Goal: Find specific page/section: Find specific page/section

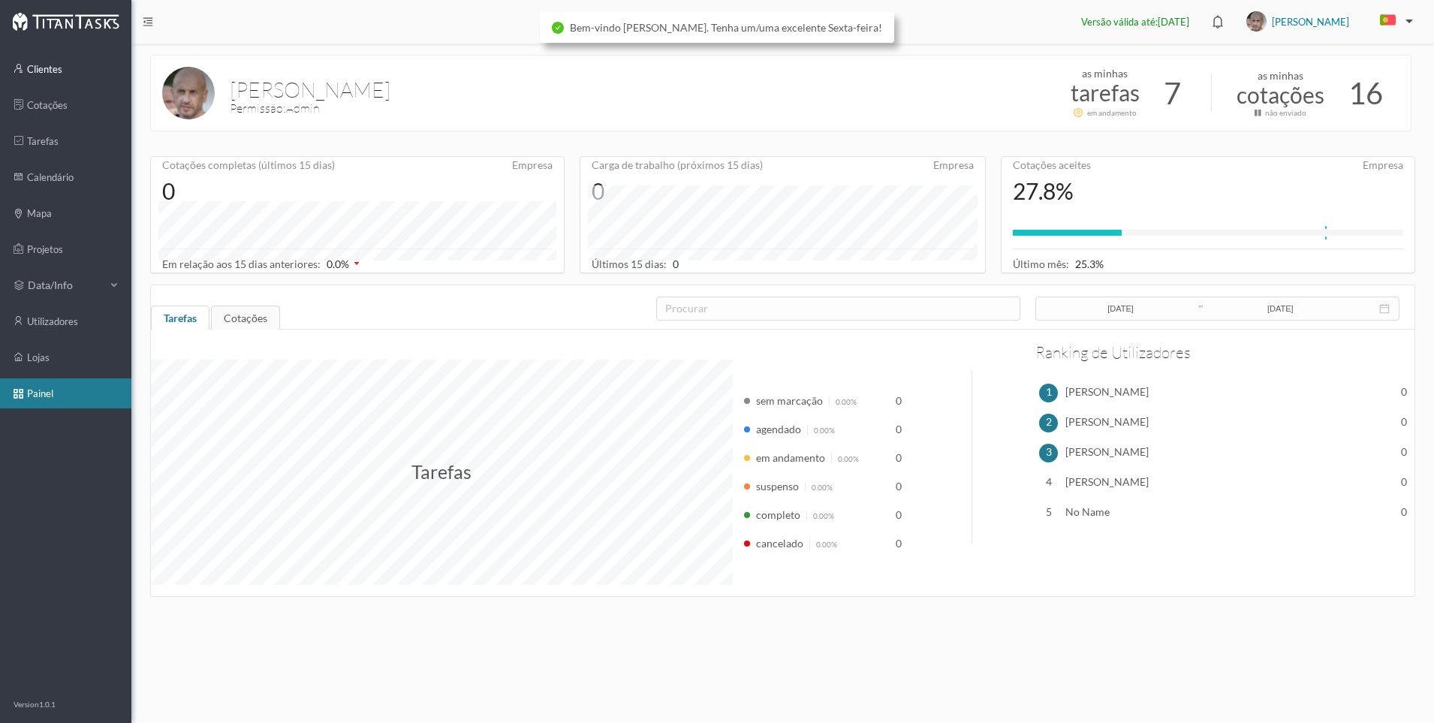
click at [49, 71] on link "clientes" at bounding box center [65, 69] width 131 height 30
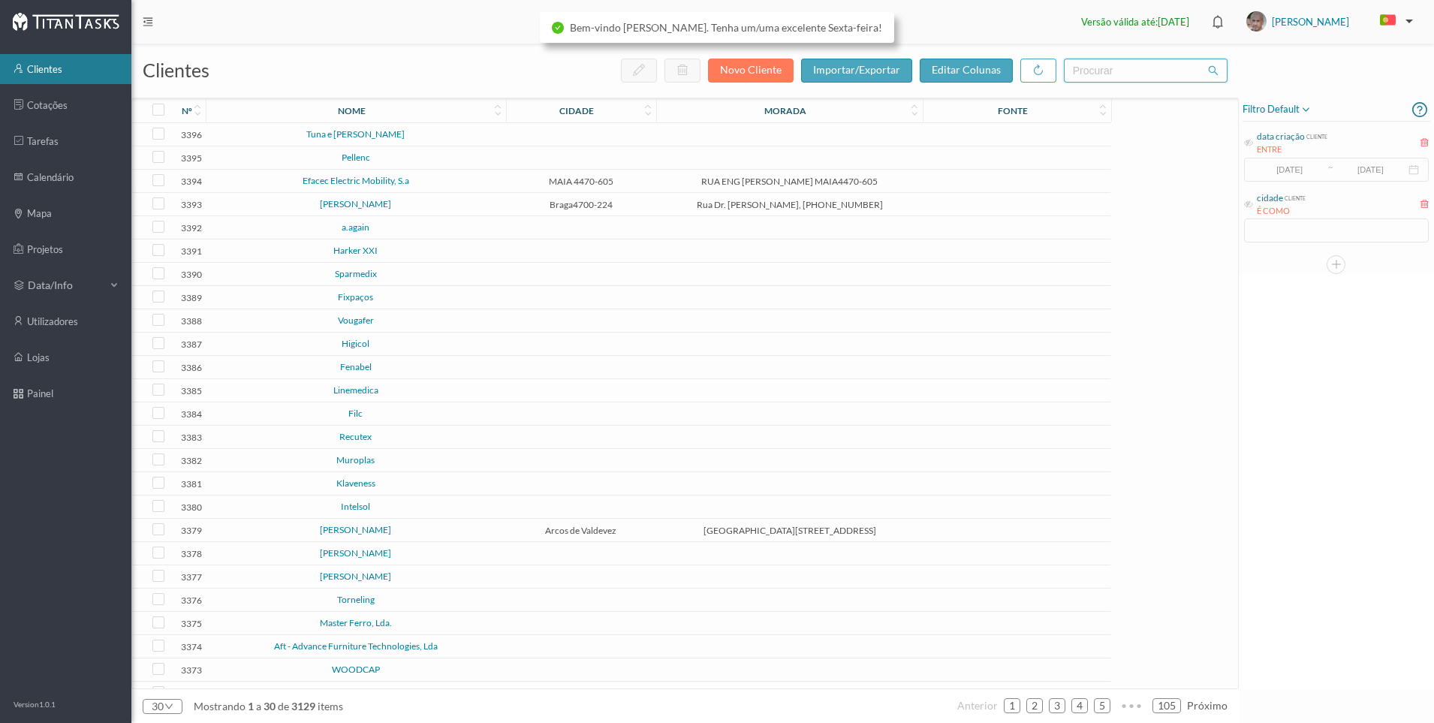
click at [1104, 76] on input "text" at bounding box center [1146, 71] width 164 height 24
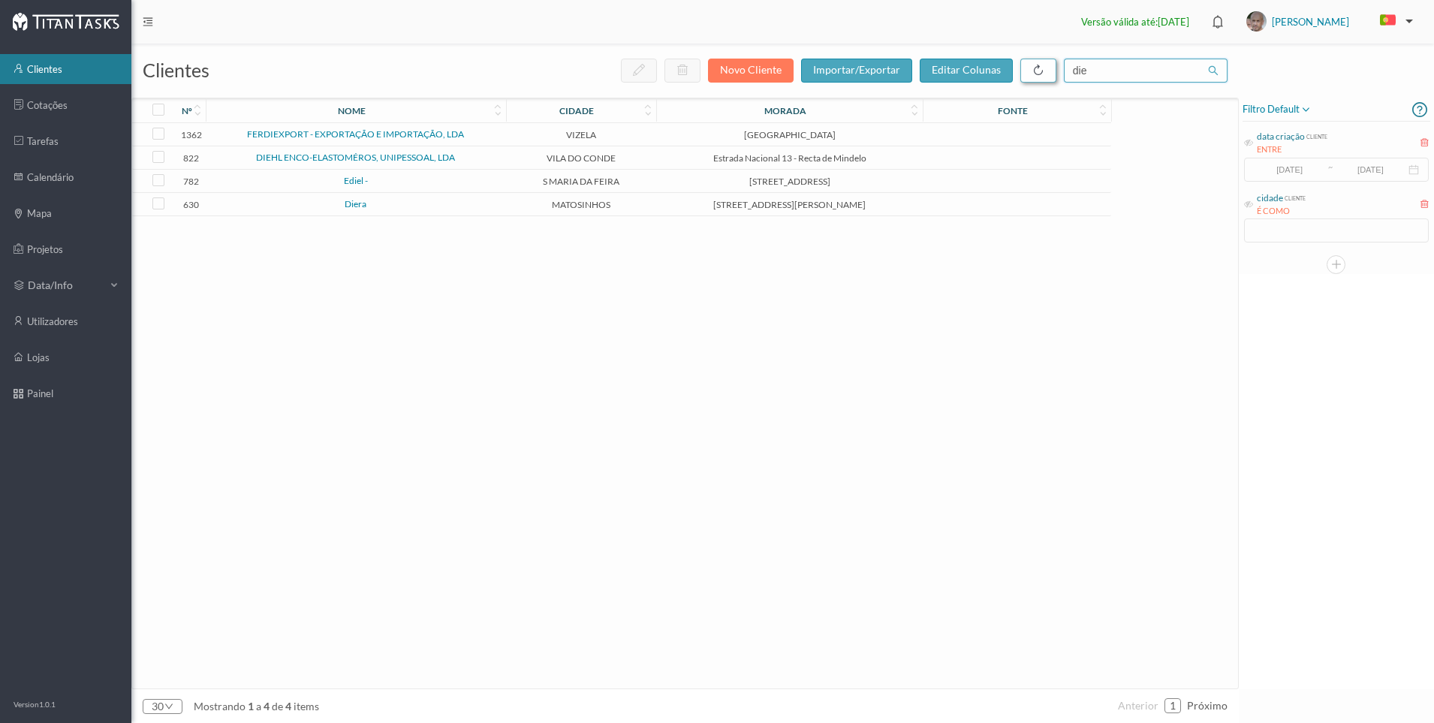
drag, startPoint x: 1095, startPoint y: 71, endPoint x: 1041, endPoint y: 72, distance: 54.1
click at [1041, 72] on div "novo cliente importar/exportar editar colunas die" at bounding box center [924, 71] width 607 height 24
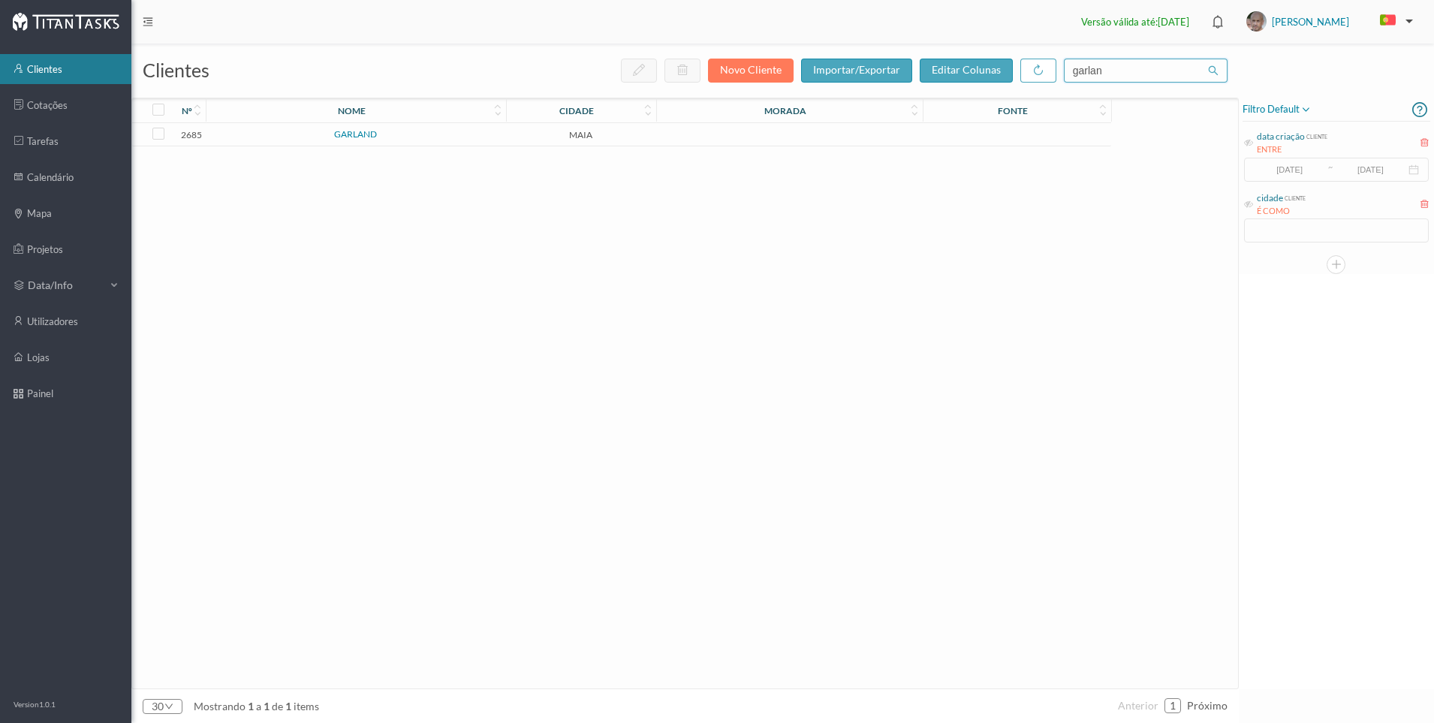
type input "garlan"
click at [363, 131] on link "GARLAND" at bounding box center [355, 133] width 43 height 11
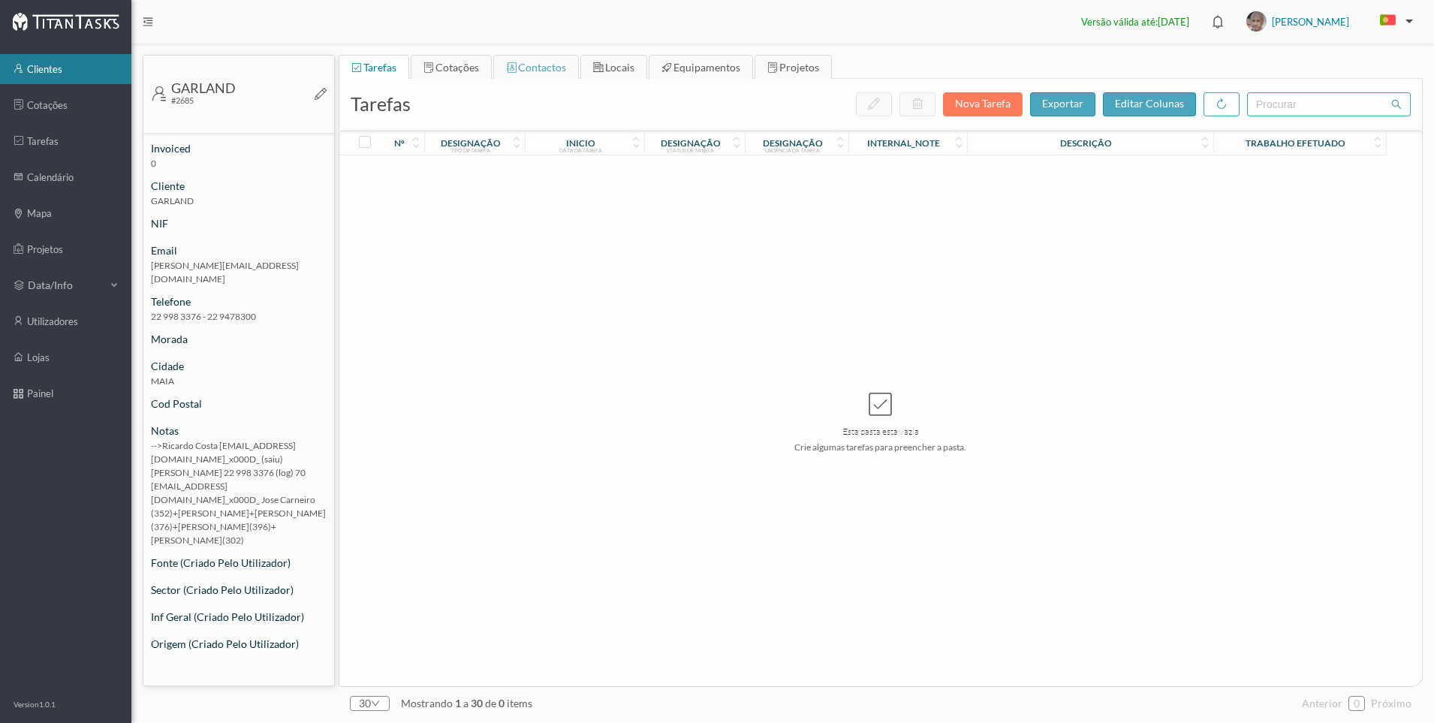
click at [547, 66] on span "contactos" at bounding box center [542, 67] width 48 height 13
